Goal: Understand process/instructions: Learn how to perform a task or action

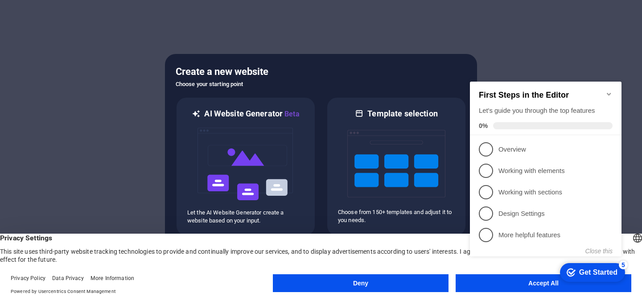
click at [405, 283] on button "Deny" at bounding box center [361, 283] width 176 height 18
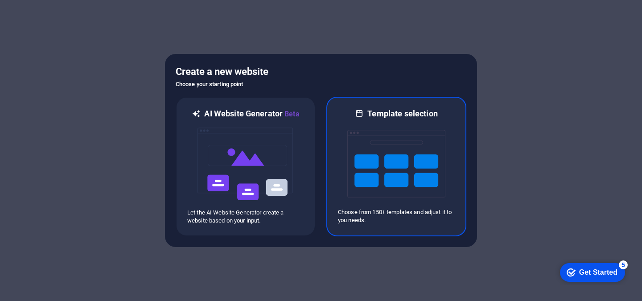
click at [425, 178] on img at bounding box center [396, 163] width 98 height 89
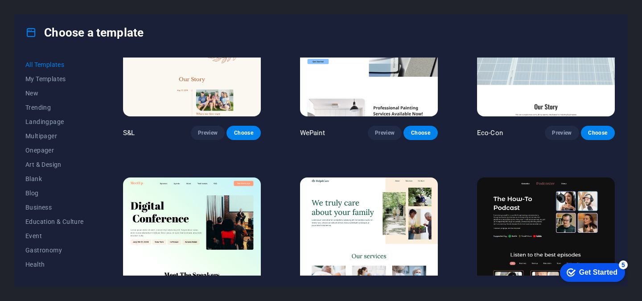
click at [584, 272] on div "Get Started" at bounding box center [598, 272] width 38 height 8
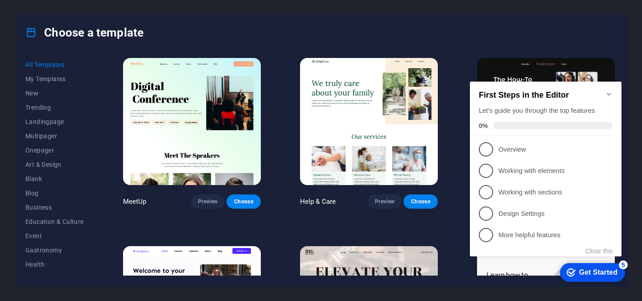
click at [606, 86] on div "First Steps in the Editor Let's guide you through the top features 0%" at bounding box center [546, 109] width 152 height 54
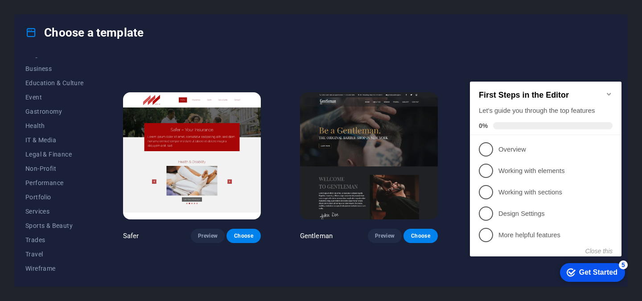
scroll to position [3660, 0]
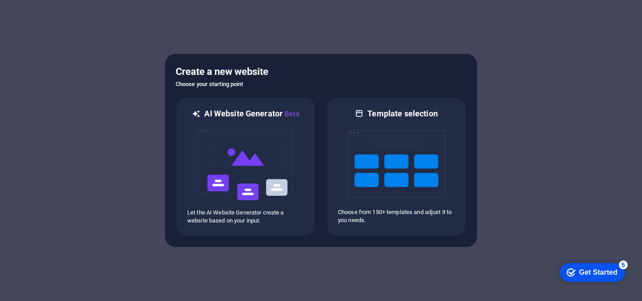
click at [601, 277] on div "checkmark Get Started 5" at bounding box center [592, 272] width 65 height 19
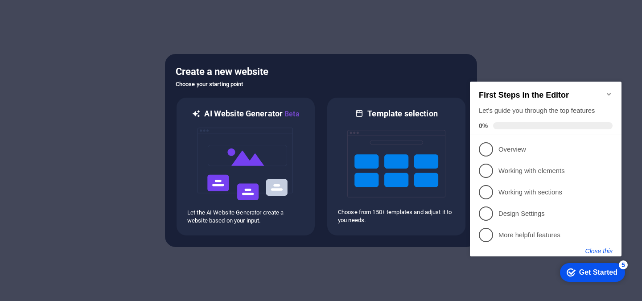
click at [599, 253] on button "Close this" at bounding box center [599, 251] width 27 height 7
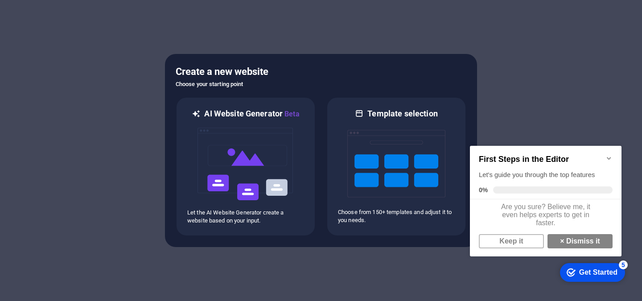
click at [568, 12] on div at bounding box center [321, 150] width 642 height 301
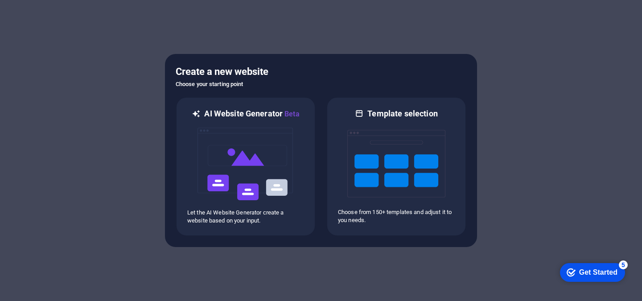
click at [618, 276] on div "Get Started" at bounding box center [598, 272] width 38 height 8
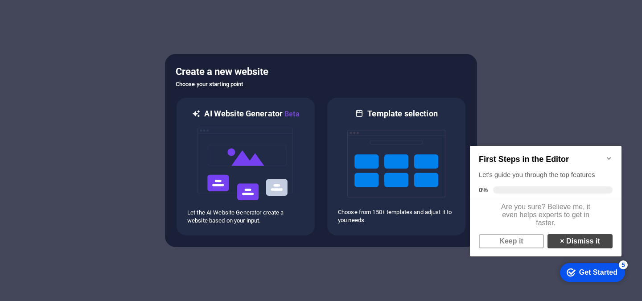
click at [575, 245] on link "× Dismiss it" at bounding box center [580, 241] width 65 height 14
